Goal: Task Accomplishment & Management: Complete application form

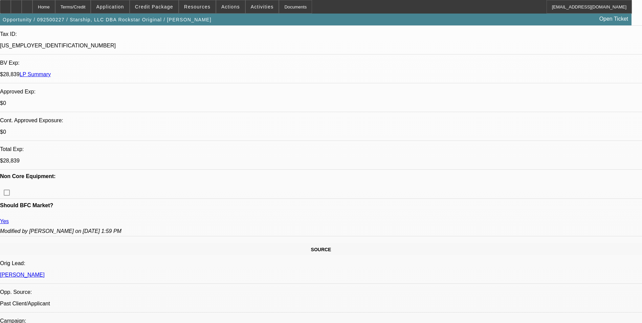
select select "0"
select select "0.1"
select select "0"
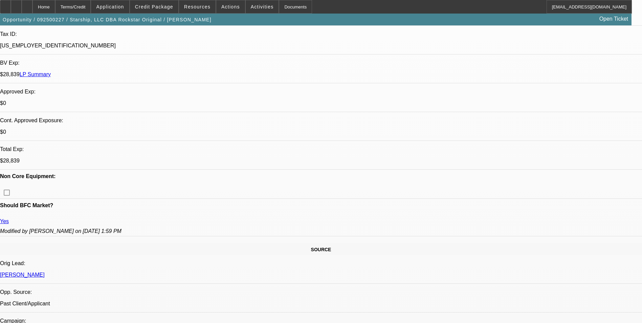
select select "0.1"
select select "0"
select select "0.1"
select select "0"
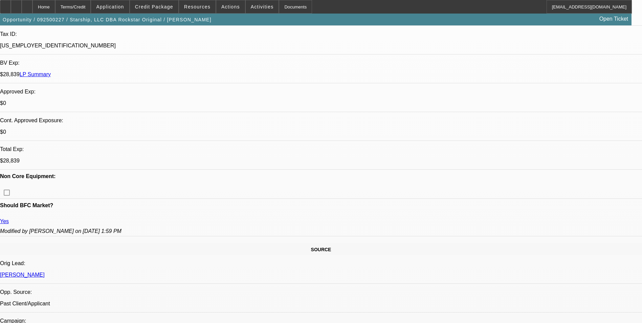
select select "0"
select select "0.1"
select select "1"
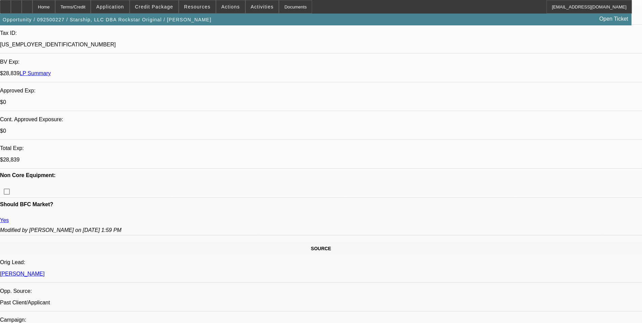
select select "4"
select select "1"
select select "4"
select select "1"
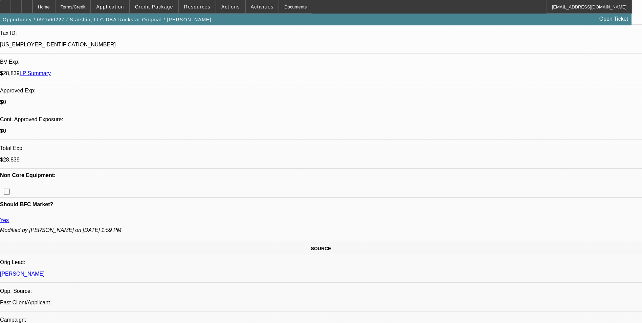
select select "1"
select select "4"
select select "1"
select select "4"
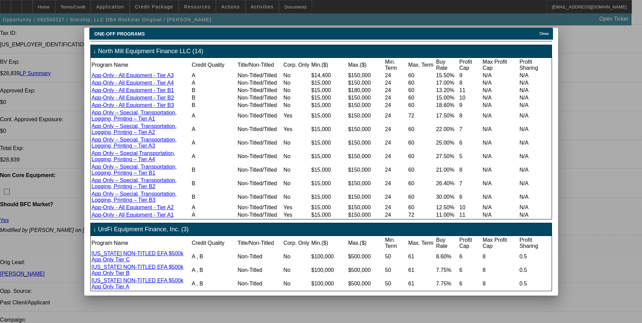
scroll to position [436, 0]
click at [543, 32] on span "Close" at bounding box center [544, 34] width 9 height 4
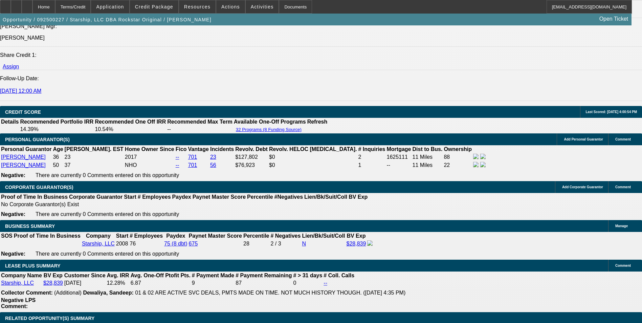
scroll to position [1016, 0]
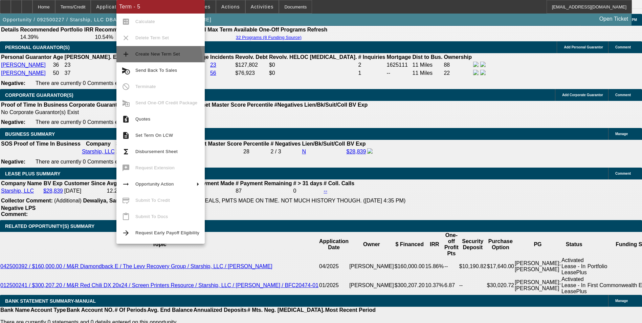
click at [152, 60] on button "add Create New Term Set" at bounding box center [160, 54] width 88 height 16
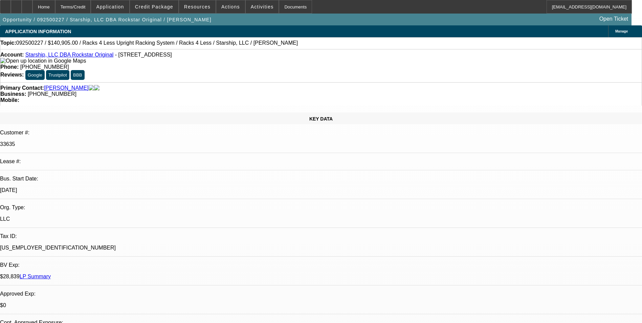
select select "0"
select select "0.1"
select select "0"
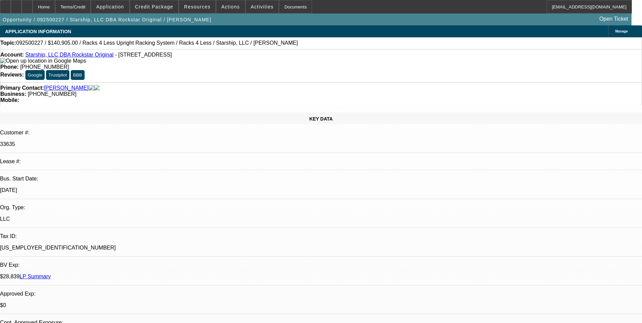
select select "0.1"
select select "0"
select select "0.1"
select select "0"
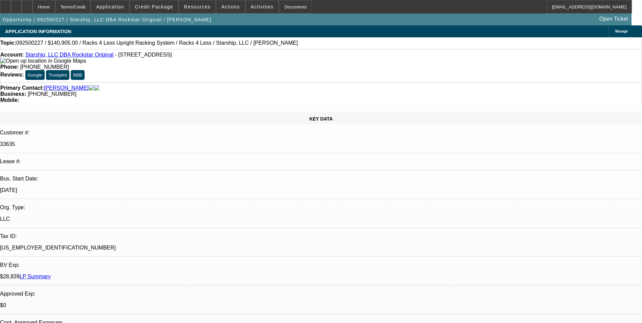
select select "0"
select select "0.1"
select select "1"
select select "4"
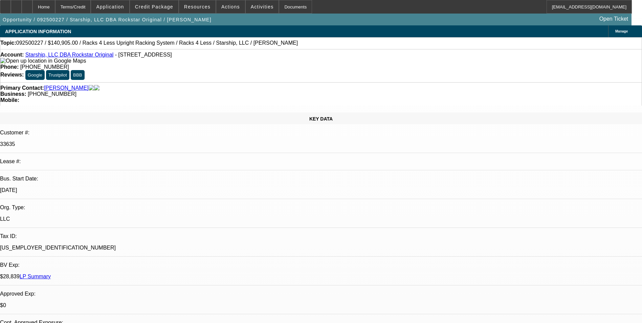
select select "1"
select select "4"
select select "1"
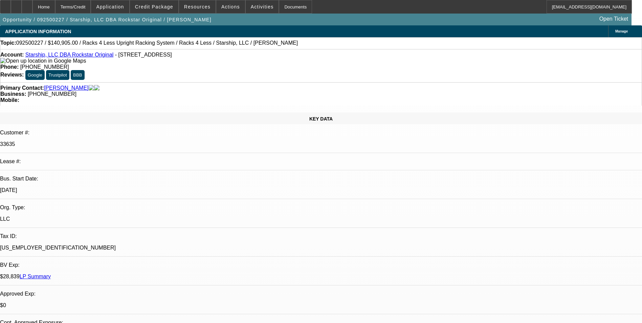
select select "4"
select select "1"
select select "4"
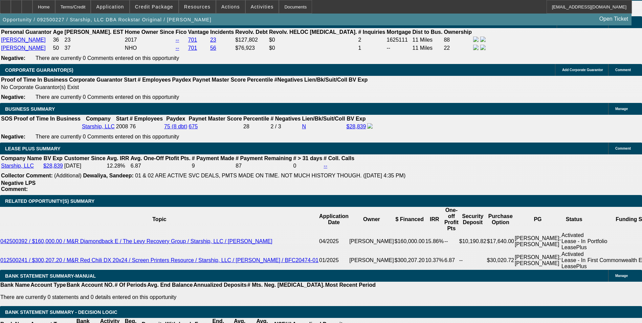
scroll to position [1084, 0]
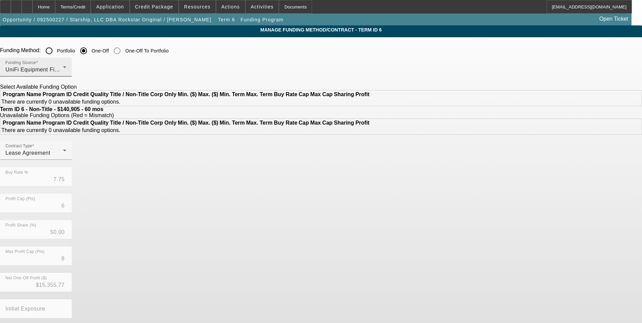
click at [83, 69] on span "UniFi Equipment Finance, Inc." at bounding box center [44, 70] width 78 height 6
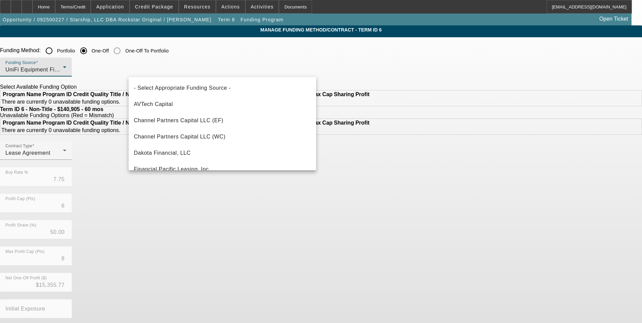
scroll to position [189, 0]
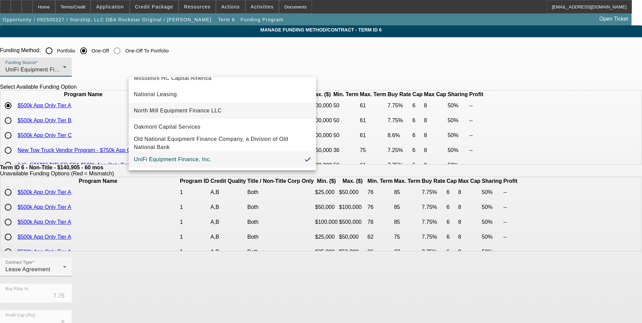
click at [204, 109] on span "North Mill Equipment Finance LLC" at bounding box center [178, 111] width 88 height 8
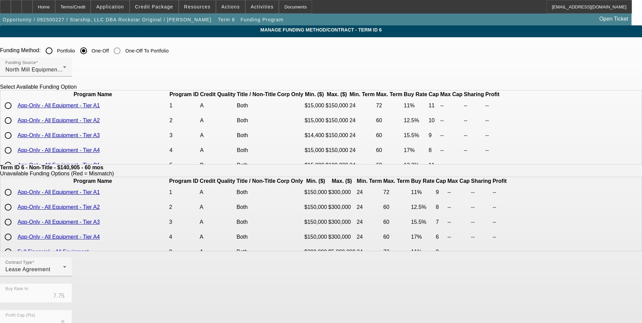
click at [15, 112] on input "radio" at bounding box center [8, 106] width 14 height 14
radio input "true"
type input "11.00"
type input "11"
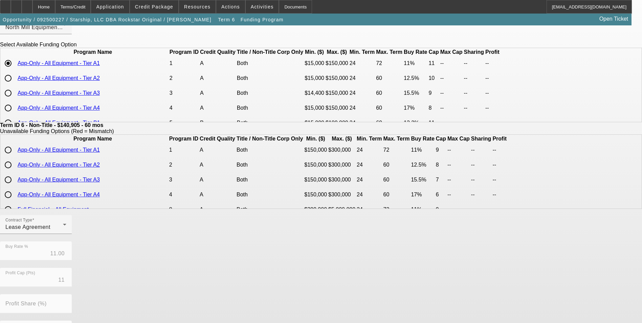
scroll to position [145, 0]
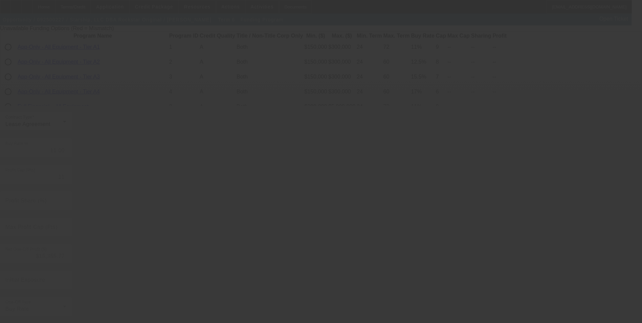
type input "7.75"
type input "6"
type input "50.00"
type input "8"
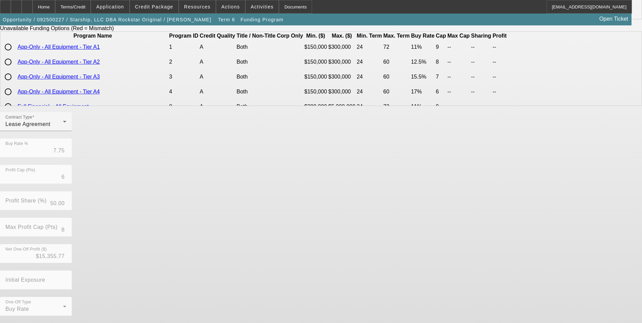
scroll to position [0, 0]
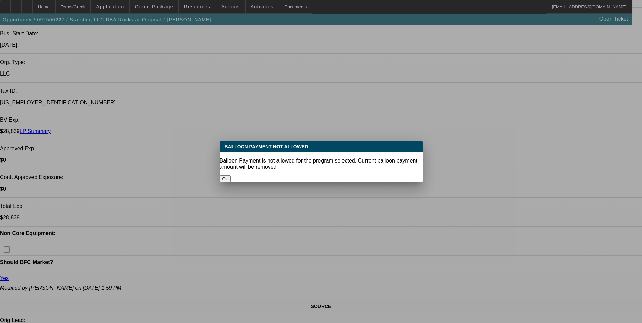
select select "0"
select select "0.1"
select select "4"
select select "0"
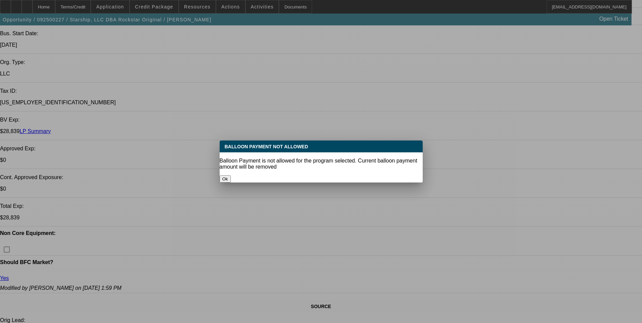
select select "0"
select select "0.1"
select select "4"
select select "0"
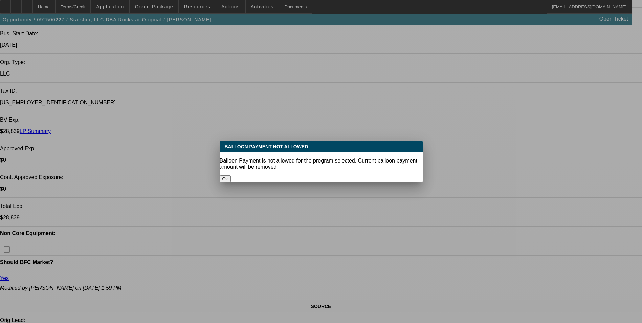
select select "0.1"
select select "4"
select select "0"
select select "0.1"
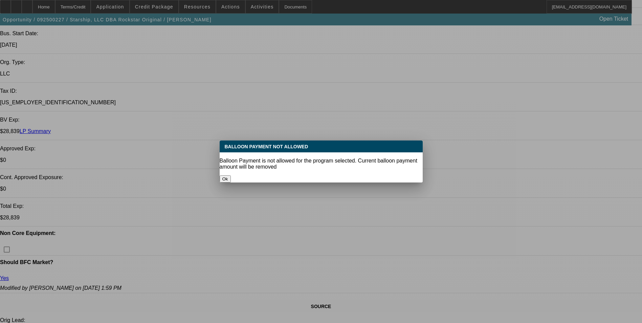
select select "4"
click at [231, 175] on button "Ok" at bounding box center [225, 178] width 11 height 7
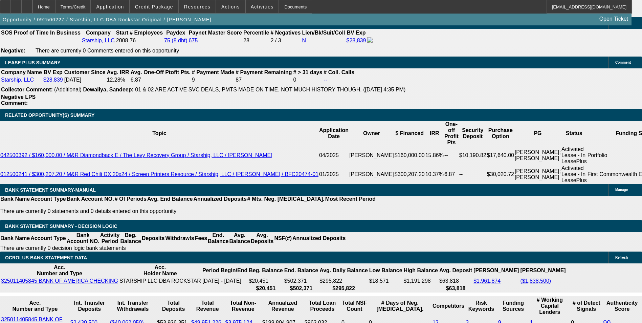
scroll to position [1127, 0]
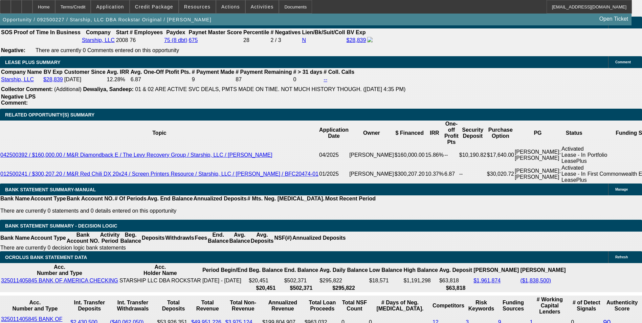
drag, startPoint x: 147, startPoint y: 147, endPoint x: 214, endPoint y: 147, distance: 66.4
type input "UNKNOWN"
type input "11"
type input "$3,063.62"
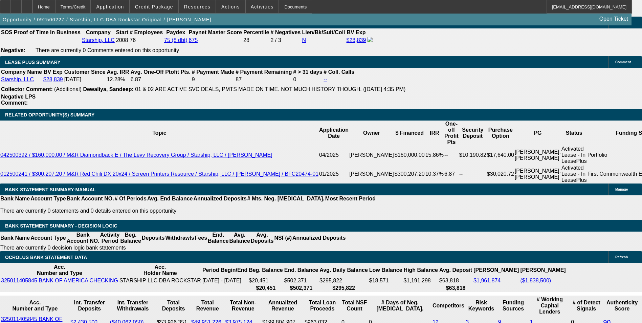
type input "11"
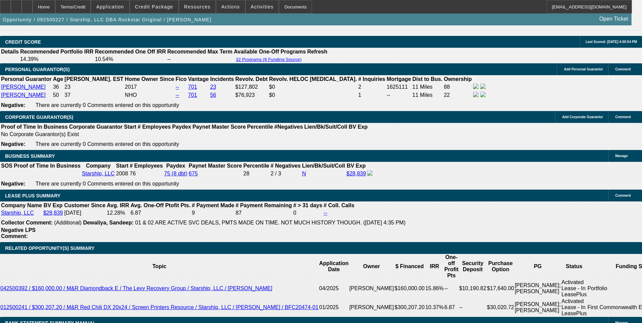
scroll to position [992, 0]
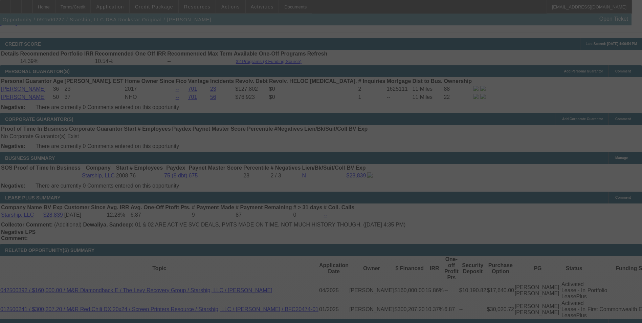
select select "0"
select select "0.1"
select select "4"
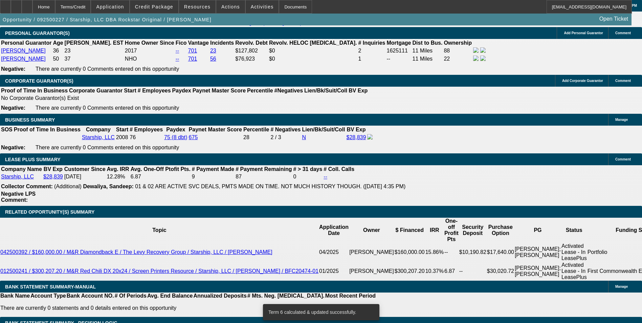
scroll to position [1093, 0]
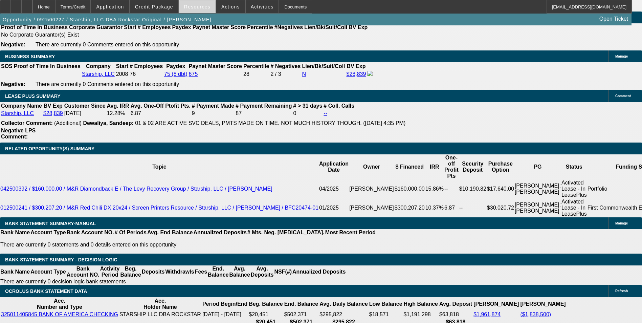
click at [207, 9] on span "Resources" at bounding box center [197, 6] width 26 height 5
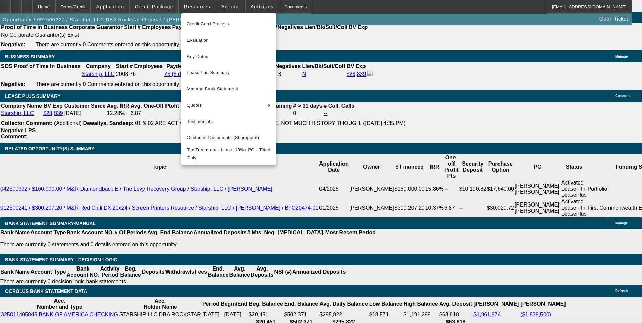
click at [77, 170] on div at bounding box center [321, 161] width 642 height 323
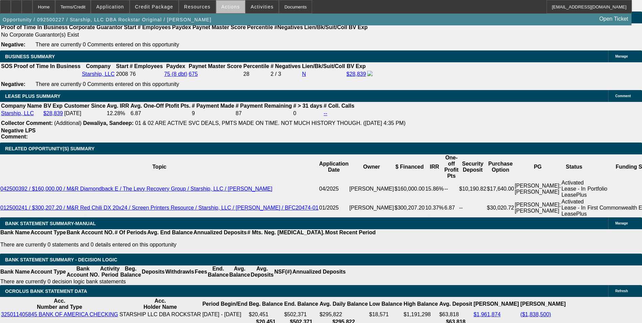
click at [232, 9] on span "Actions" at bounding box center [230, 6] width 19 height 5
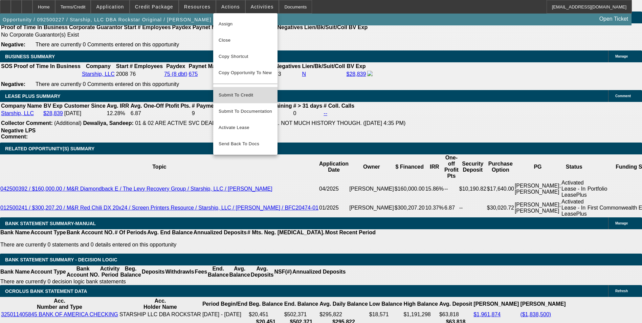
click at [248, 91] on span "Submit To Credit" at bounding box center [246, 95] width 54 height 8
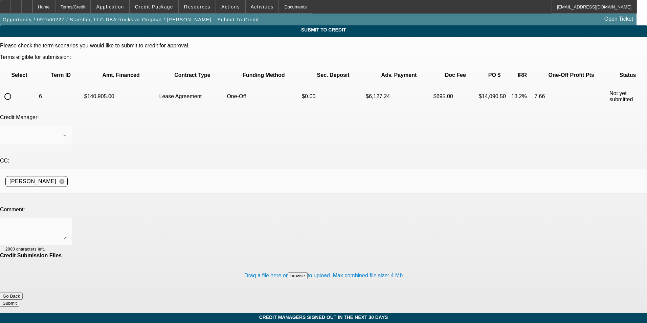
click at [15, 90] on input "radio" at bounding box center [8, 97] width 14 height 14
radio input "true"
click at [66, 223] on textarea at bounding box center [35, 231] width 61 height 16
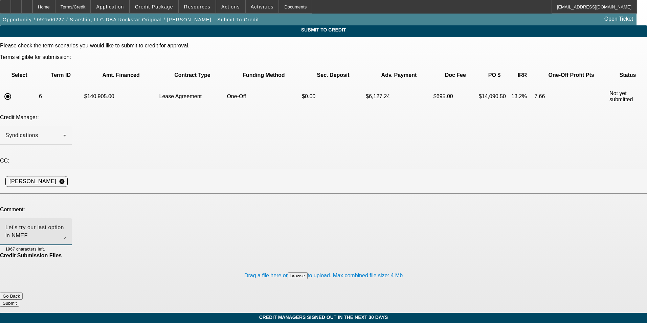
type textarea "Let's try our last option in NMEF"
click at [19, 300] on button "Submit" at bounding box center [9, 303] width 19 height 7
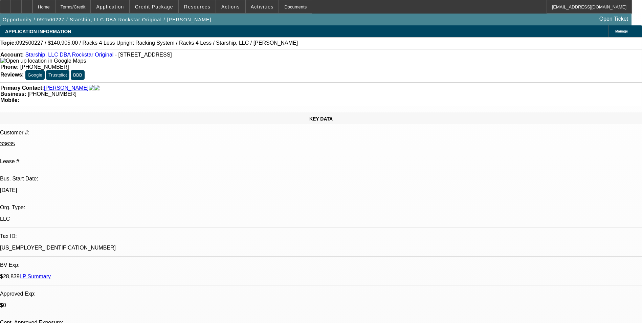
select select "0"
select select "0.1"
select select "4"
select select "0"
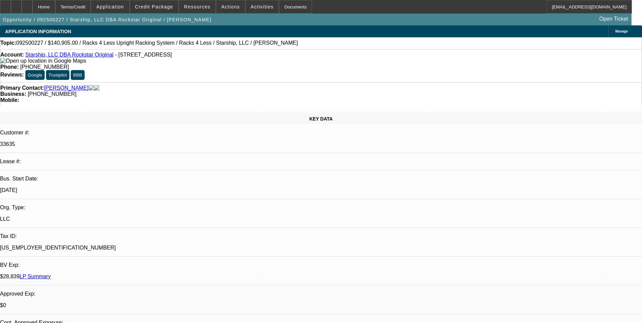
select select "0"
select select "0.1"
select select "4"
select select "0"
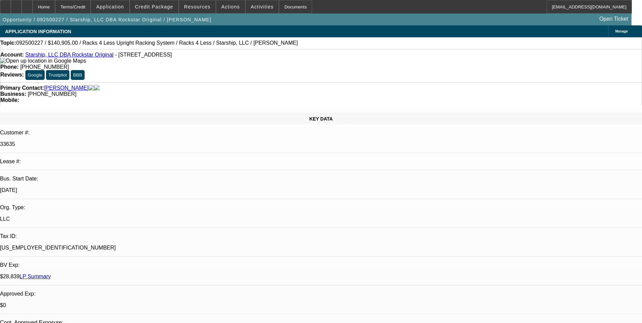
select select "0.1"
select select "4"
select select "0"
select select "0.1"
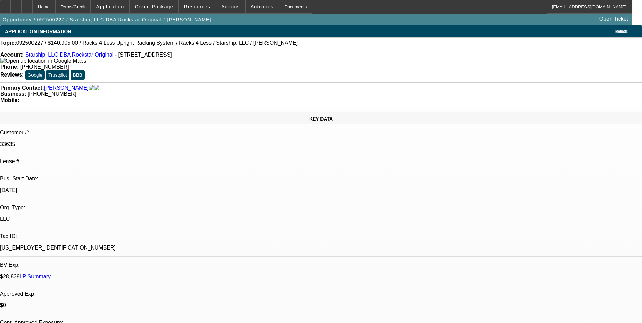
select select "4"
